Goal: Task Accomplishment & Management: Use online tool/utility

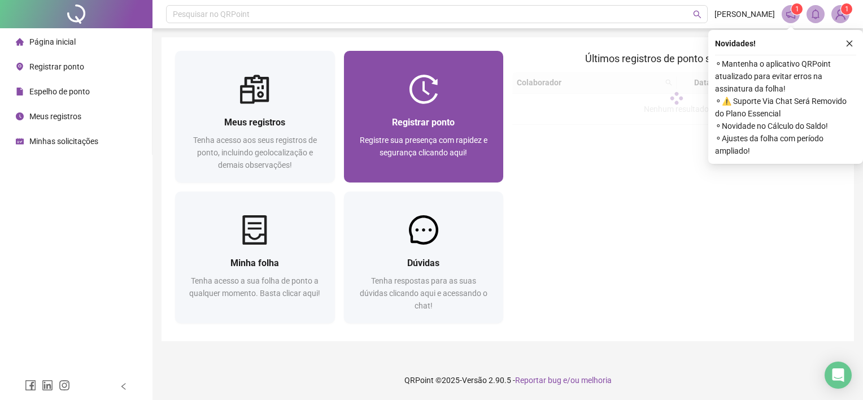
click at [436, 127] on span "Registrar ponto" at bounding box center [423, 122] width 63 height 11
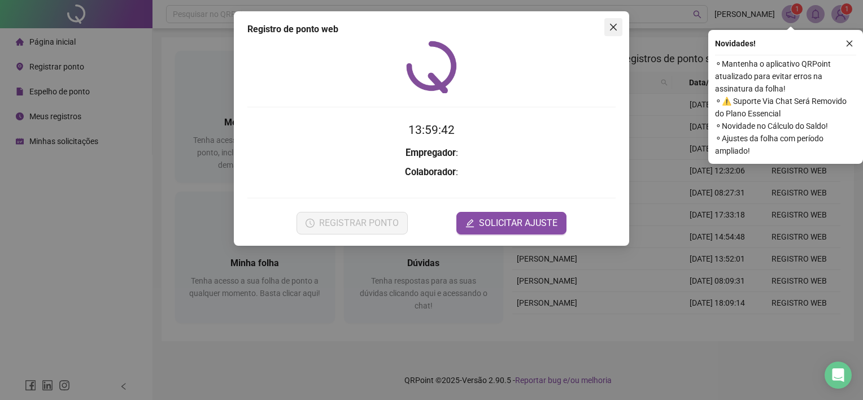
click at [610, 34] on button "Close" at bounding box center [614, 27] width 18 height 18
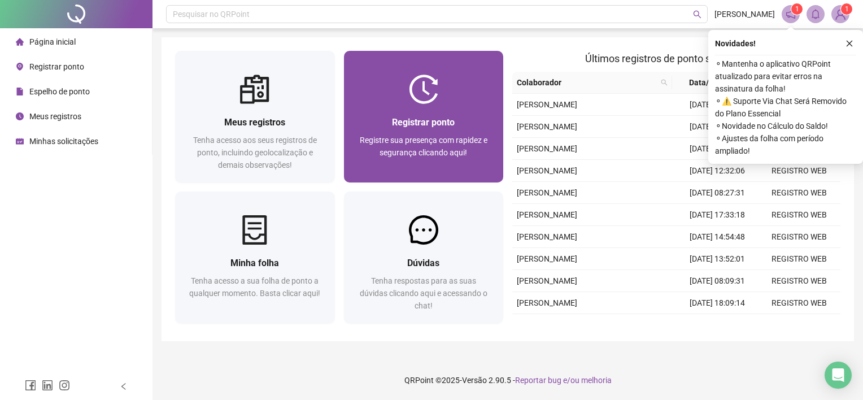
click at [396, 143] on span "Registre sua presença com rapidez e segurança clicando aqui!" at bounding box center [424, 146] width 128 height 21
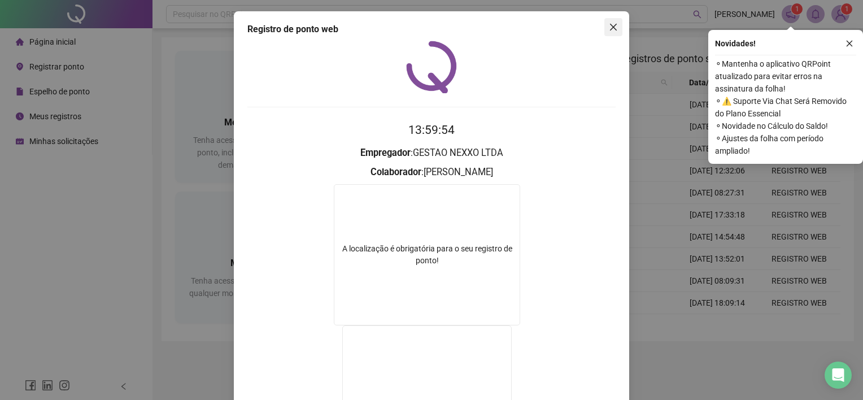
click at [612, 27] on icon "close" at bounding box center [613, 27] width 9 height 9
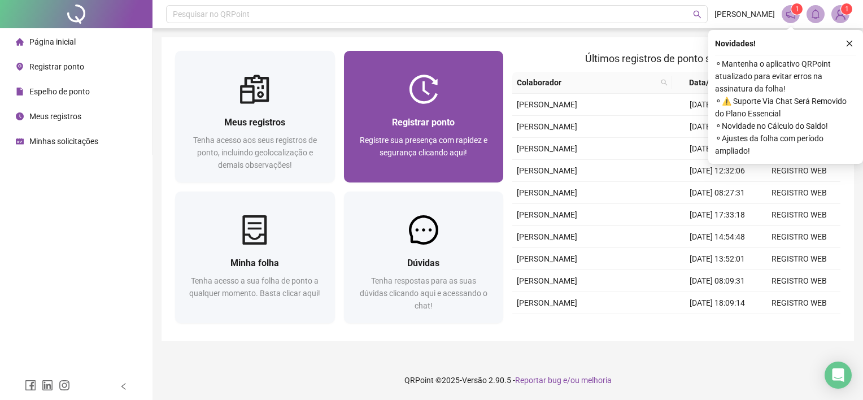
click at [422, 159] on div "Registre sua presença com rapidez e segurança clicando aqui!" at bounding box center [424, 152] width 133 height 37
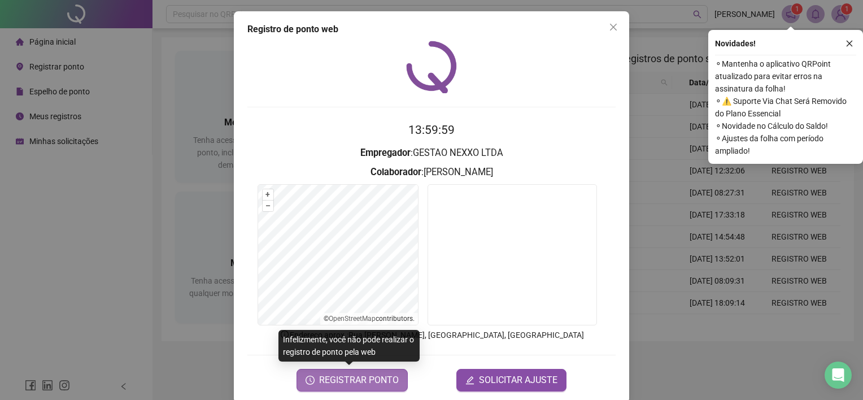
click at [337, 383] on span "REGISTRAR PONTO" at bounding box center [359, 380] width 80 height 14
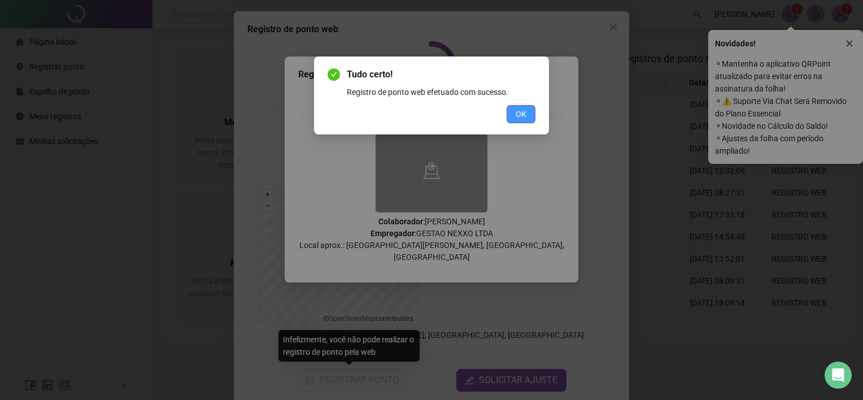
click at [518, 110] on span "OK" at bounding box center [521, 114] width 11 height 12
